Goal: Navigation & Orientation: Go to known website

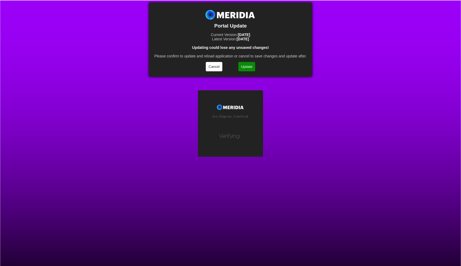
click at [249, 65] on button "Update" at bounding box center [246, 66] width 17 height 9
